Goal: Information Seeking & Learning: Learn about a topic

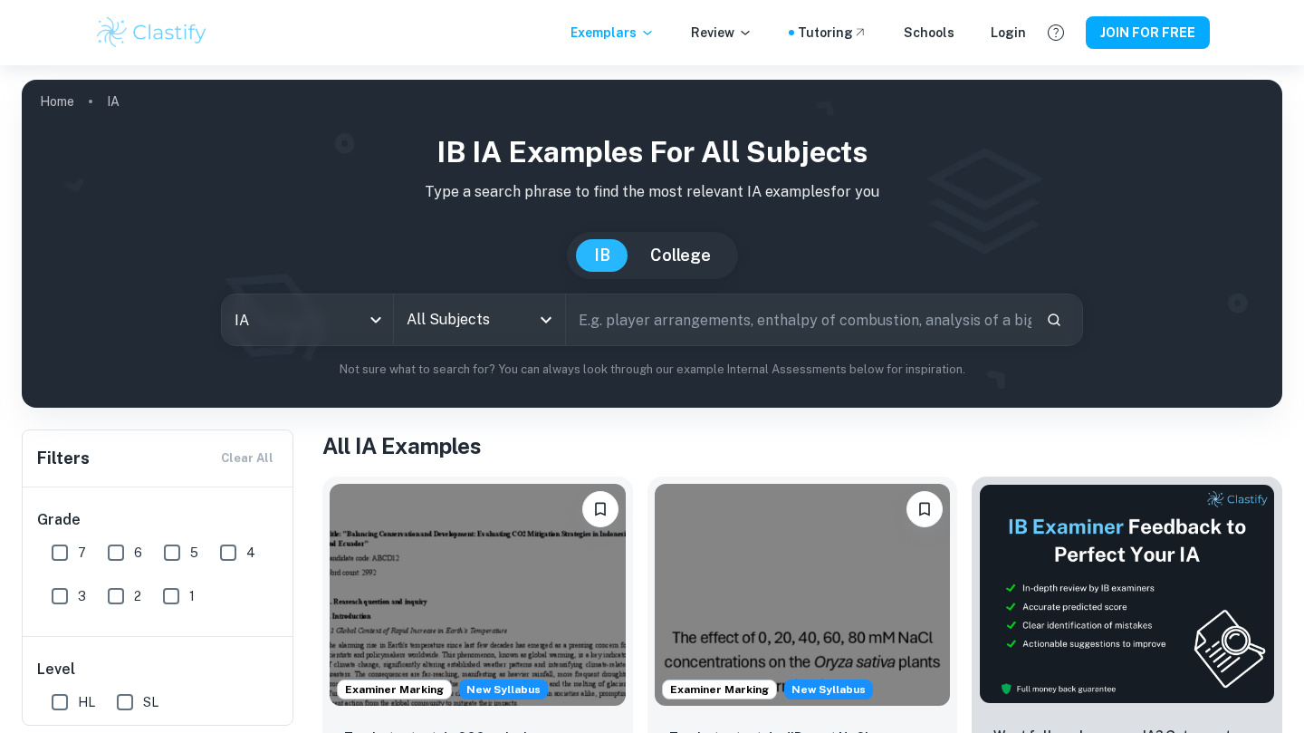
click at [499, 331] on input "All Subjects" at bounding box center [466, 319] width 128 height 34
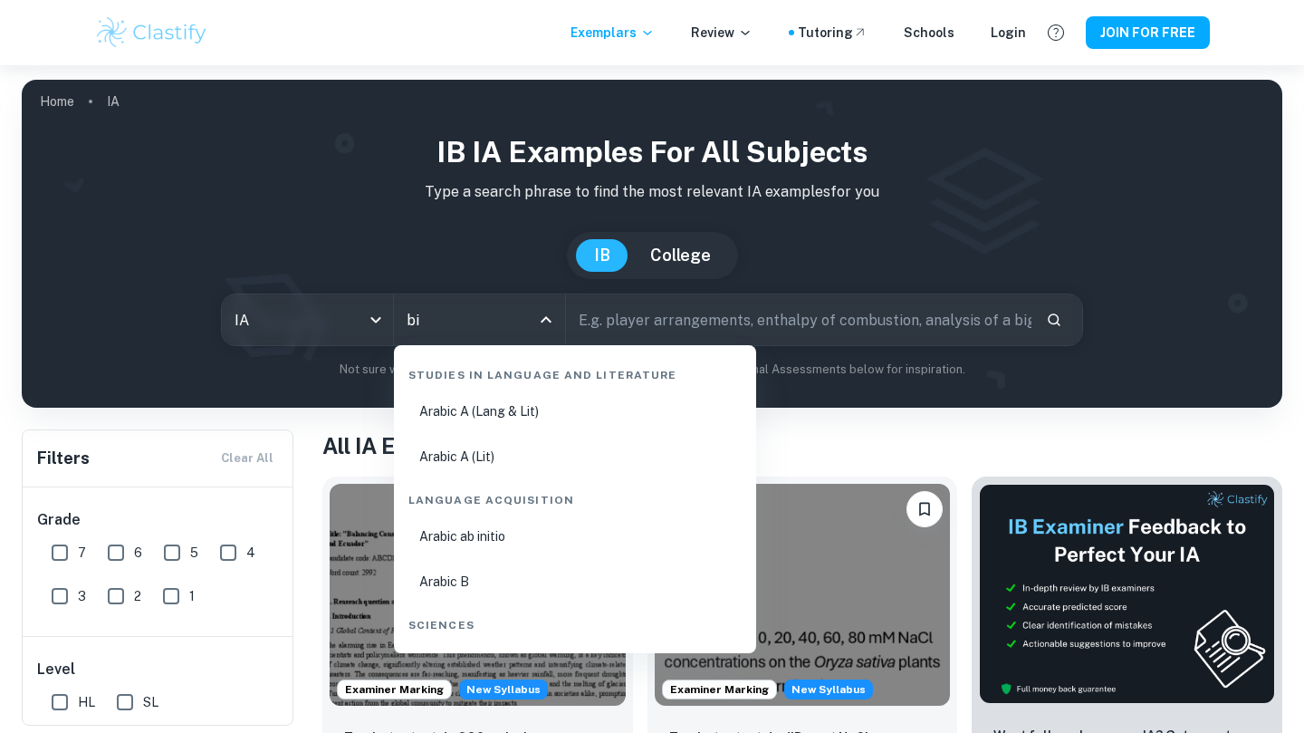
type input "bio"
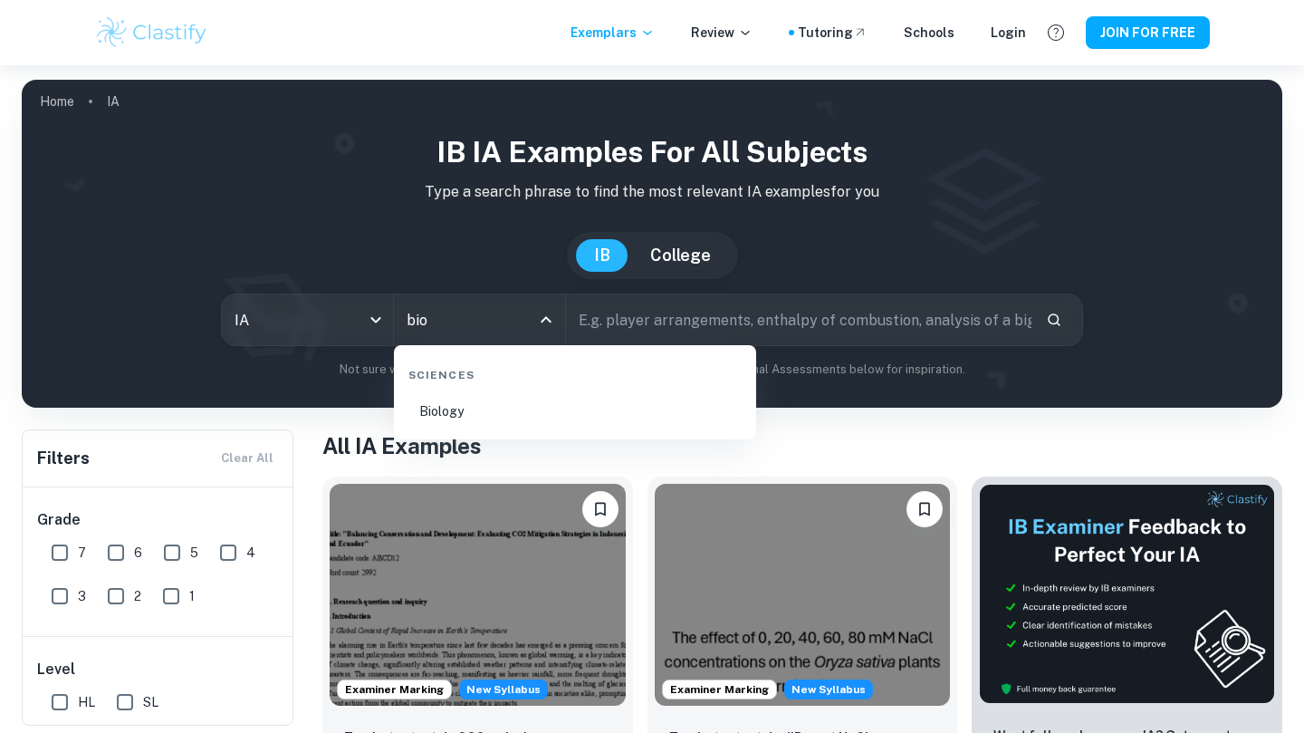
click at [509, 408] on li "Biology" at bounding box center [575, 411] width 348 height 42
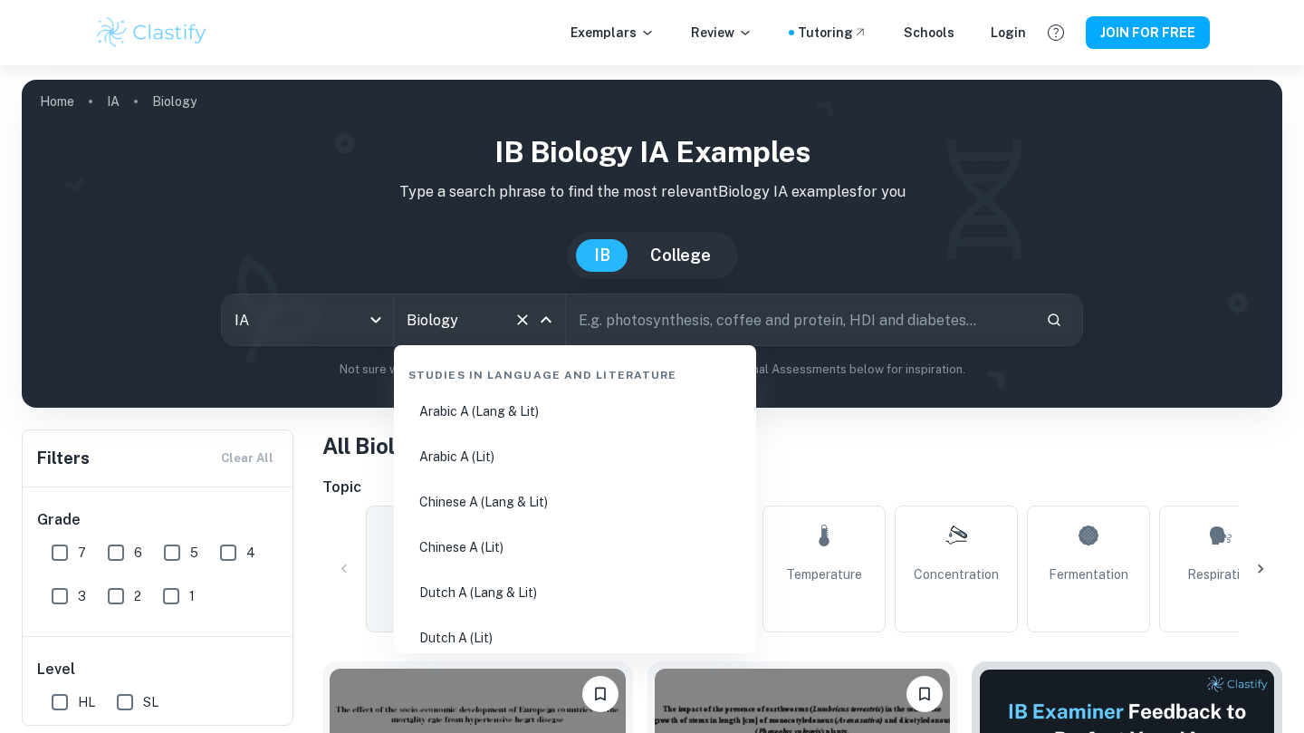
click at [494, 322] on input "Biology" at bounding box center [454, 319] width 104 height 34
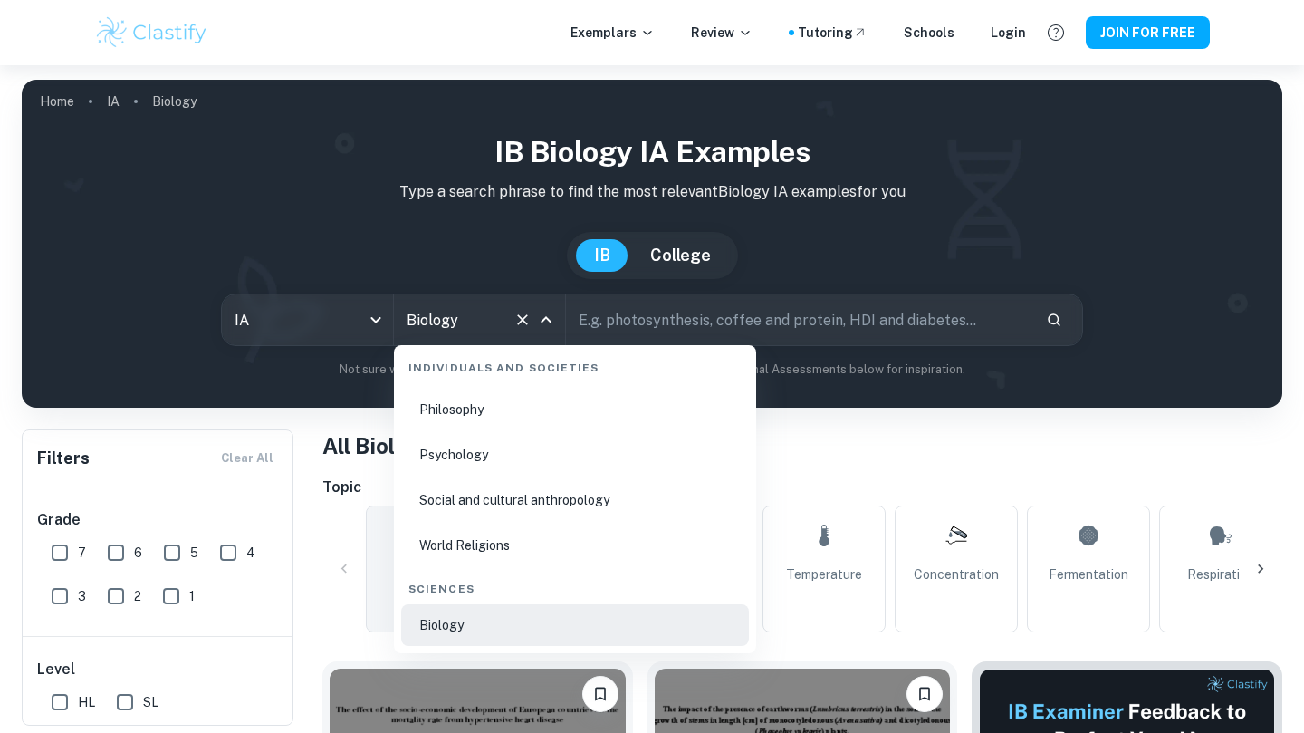
click at [495, 321] on input "Biology" at bounding box center [454, 319] width 104 height 34
click at [529, 267] on div "[GEOGRAPHIC_DATA]" at bounding box center [652, 255] width 1232 height 47
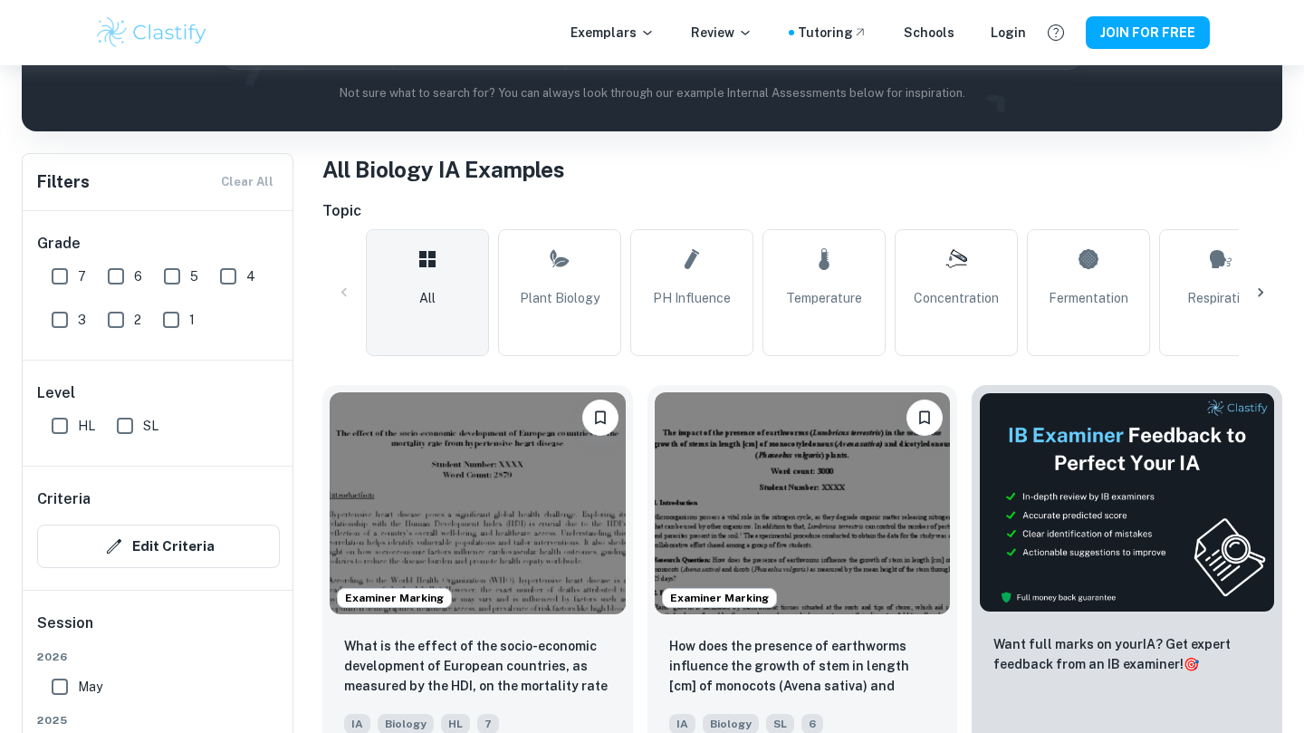
scroll to position [603, 0]
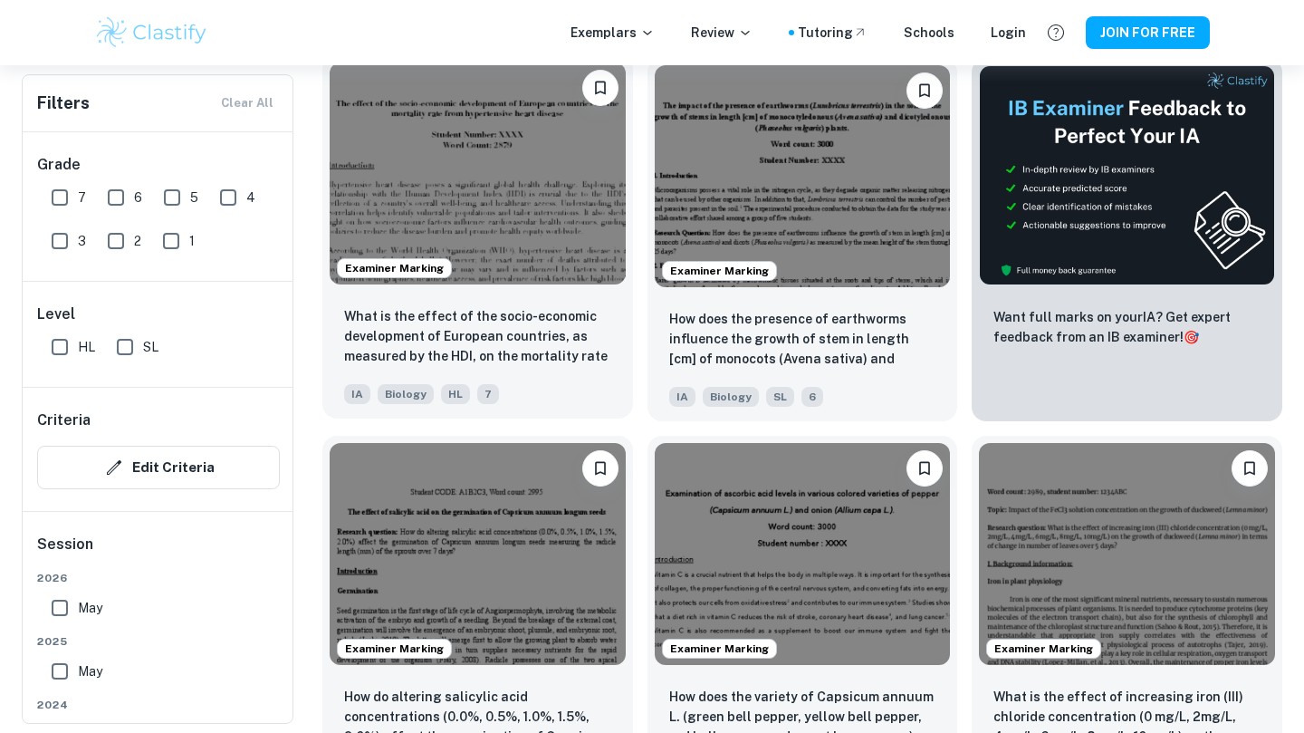
click at [544, 232] on img at bounding box center [478, 173] width 296 height 222
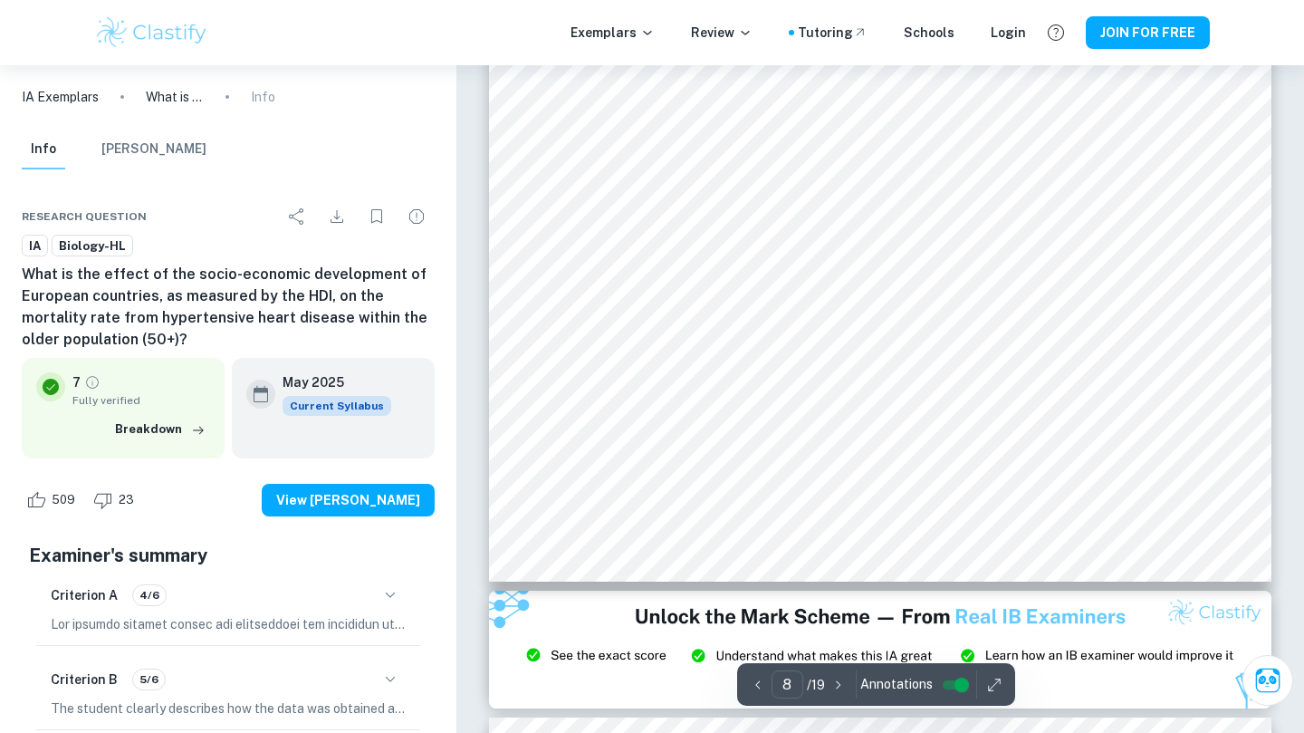
scroll to position [9113, 0]
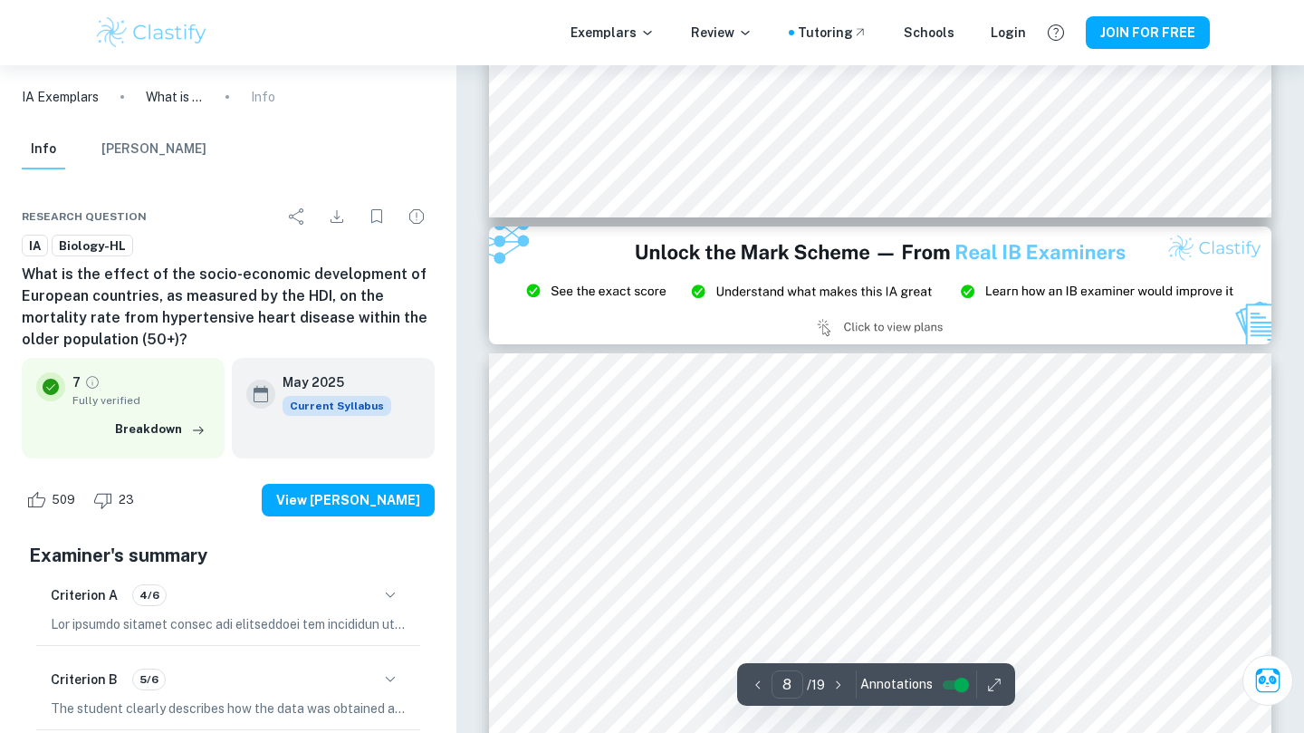
type input "9"
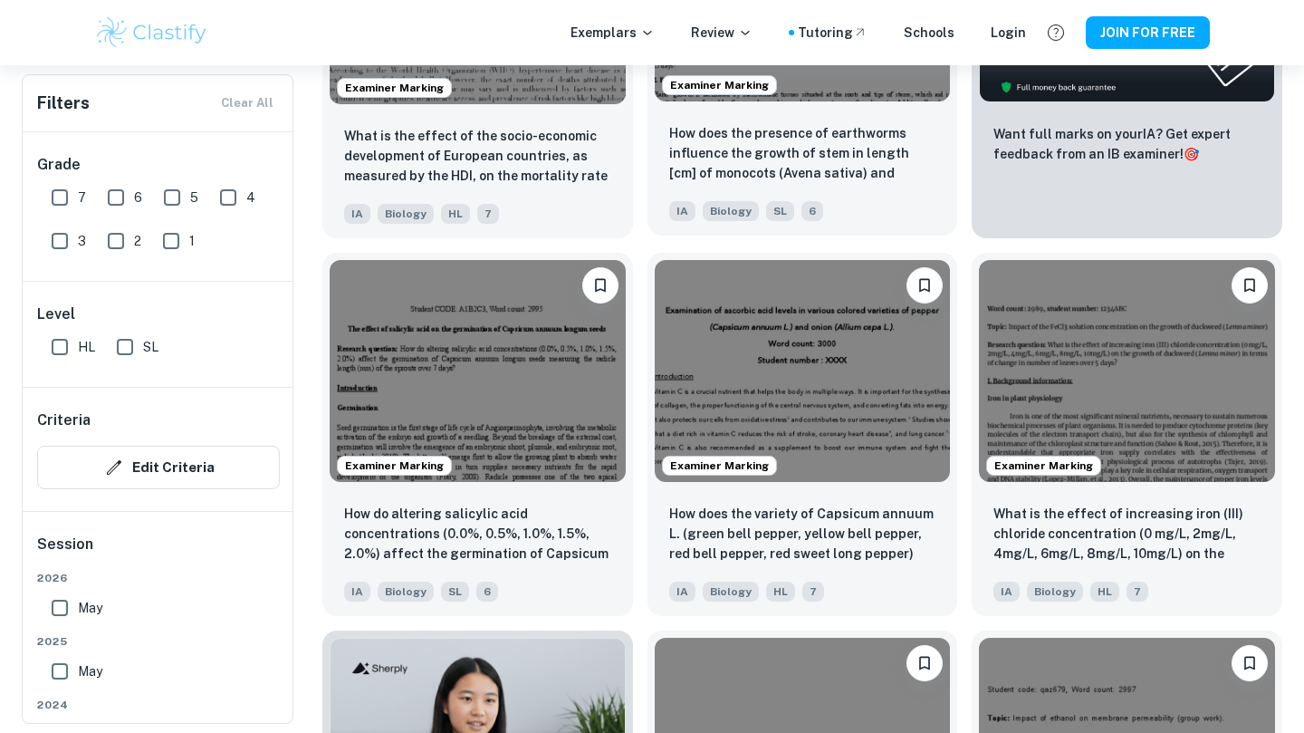
scroll to position [787, 0]
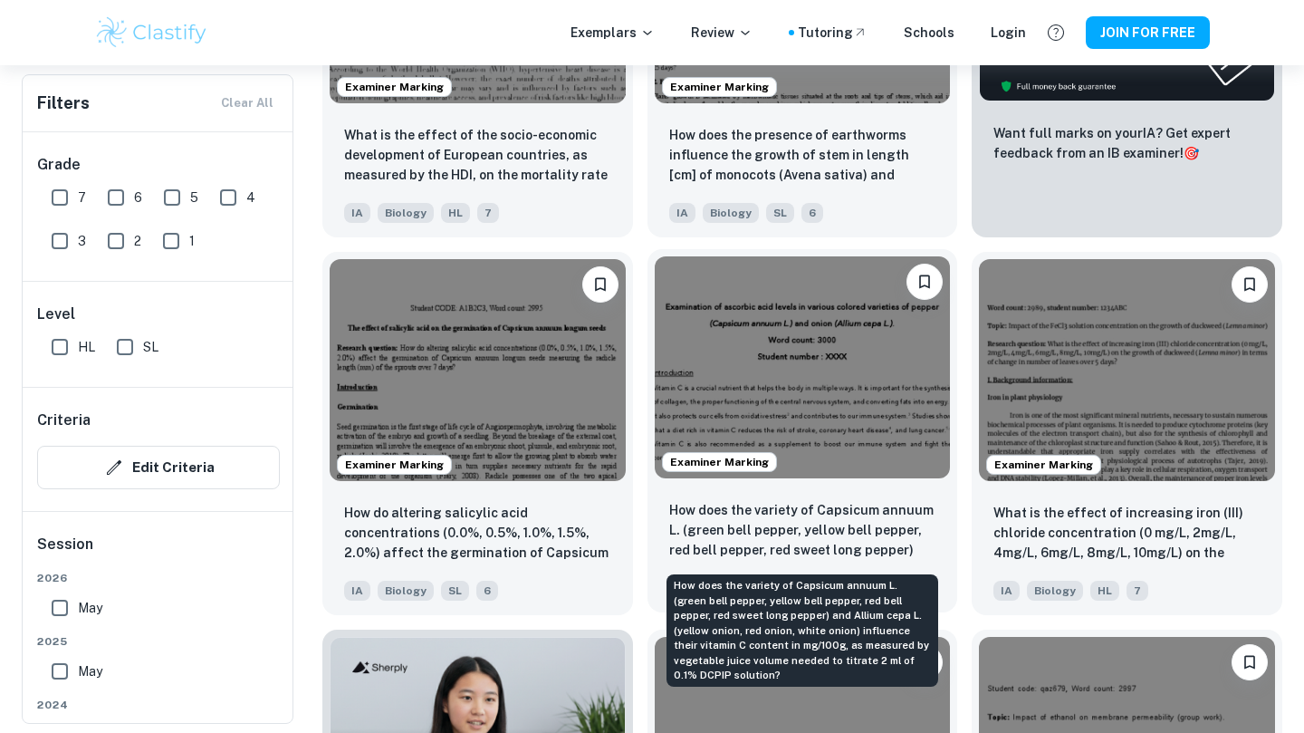
click at [702, 532] on p "How does the variety of Capsicum annuum L. (green bell pepper, yellow bell pepp…" at bounding box center [802, 531] width 267 height 62
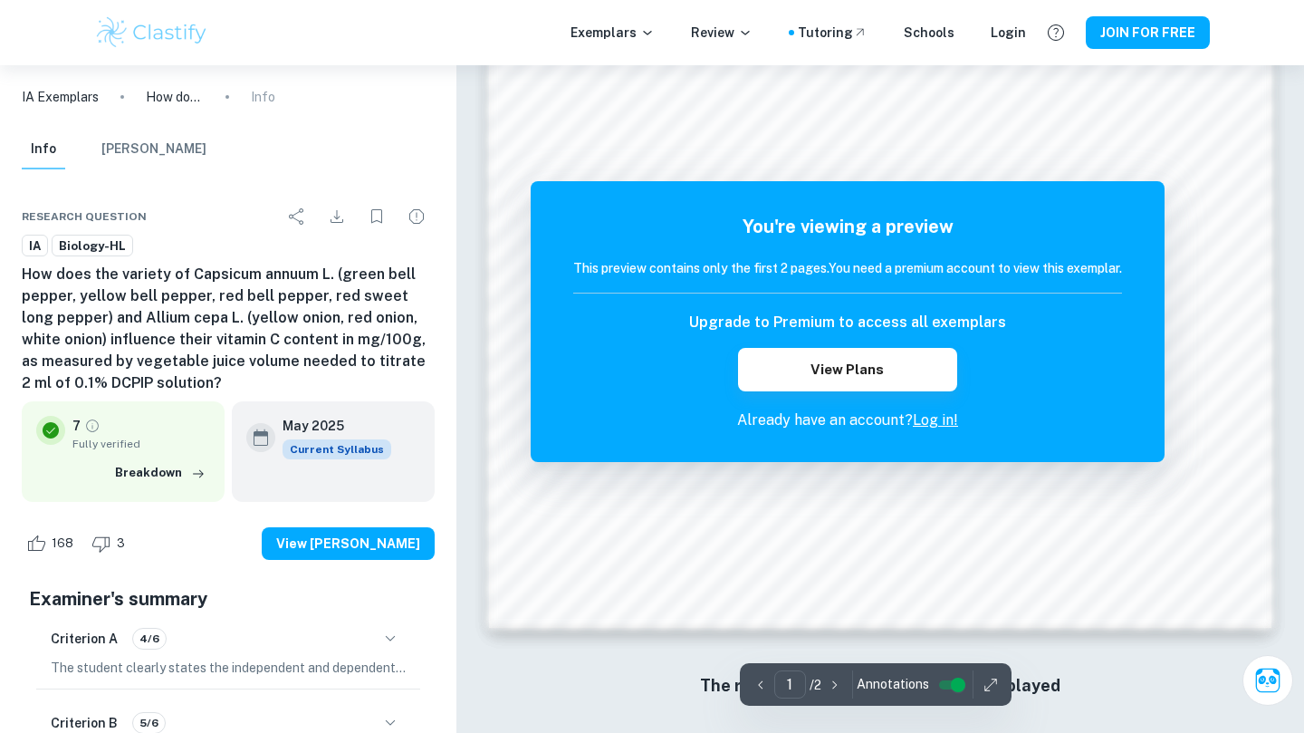
scroll to position [1698, 0]
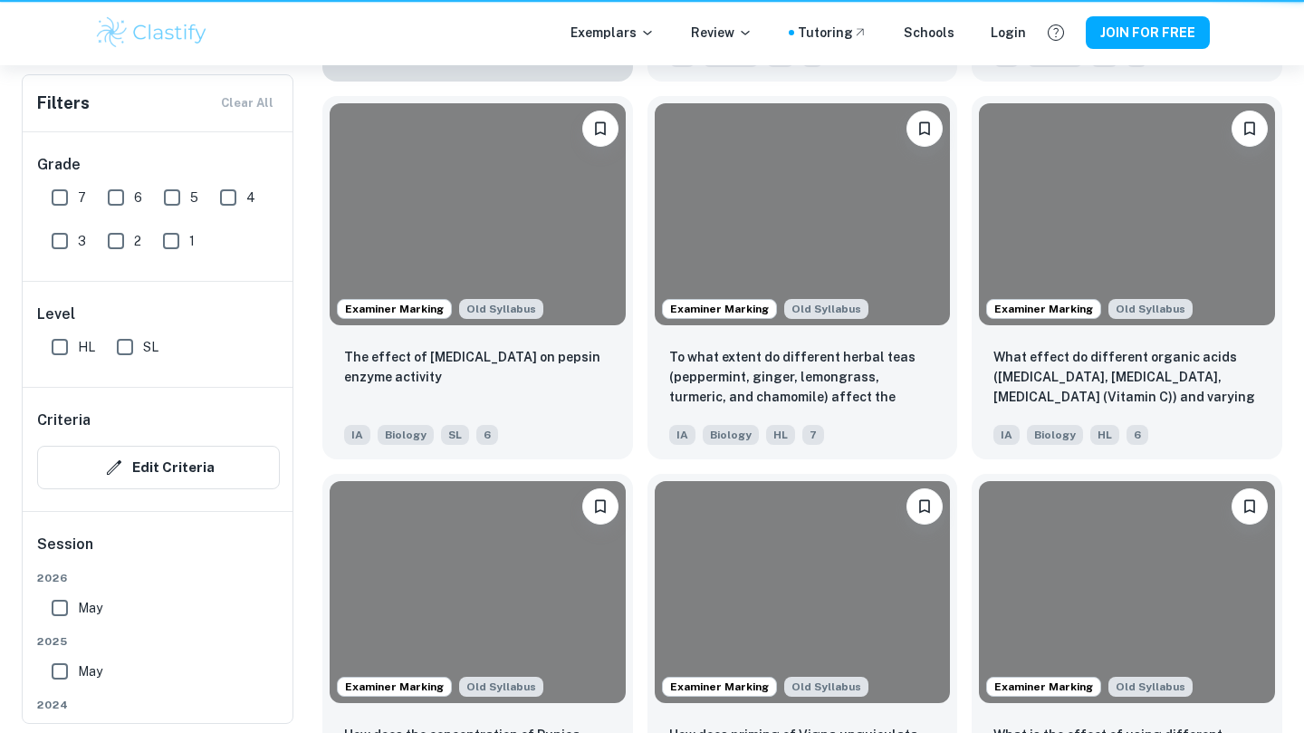
scroll to position [787, 0]
